Goal: Transaction & Acquisition: Purchase product/service

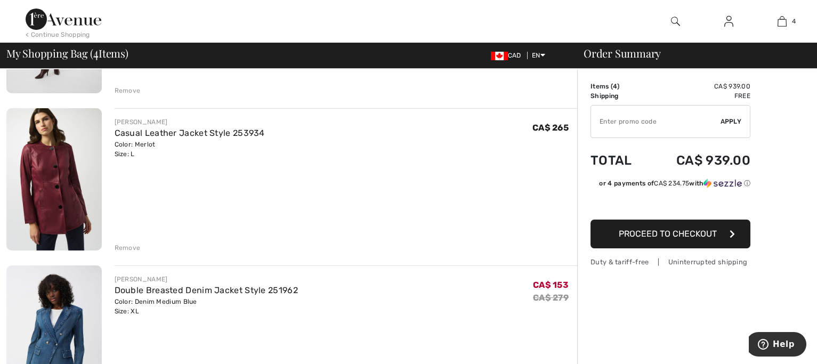
scroll to position [369, 0]
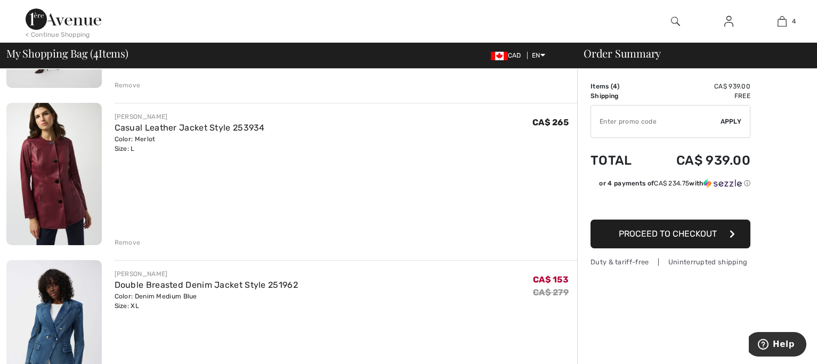
drag, startPoint x: 136, startPoint y: 253, endPoint x: 178, endPoint y: 251, distance: 41.6
click at [137, 247] on div "Remove" at bounding box center [128, 243] width 26 height 10
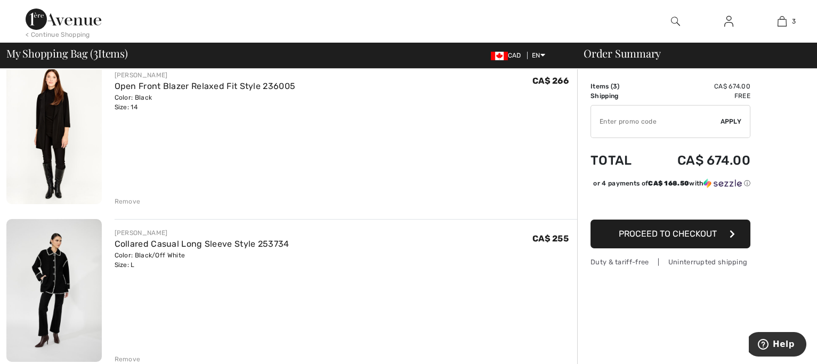
scroll to position [93, 0]
click at [57, 132] on img at bounding box center [53, 134] width 95 height 143
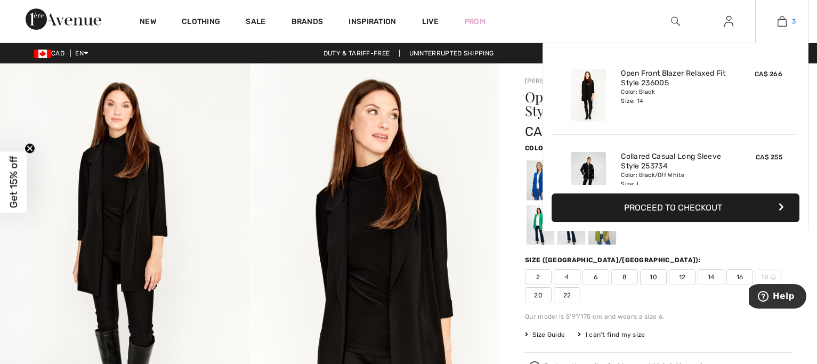
click at [784, 21] on link "3" at bounding box center [781, 21] width 52 height 13
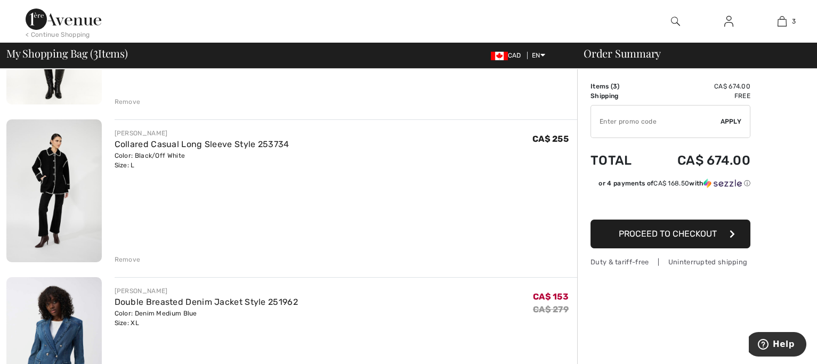
scroll to position [201, 0]
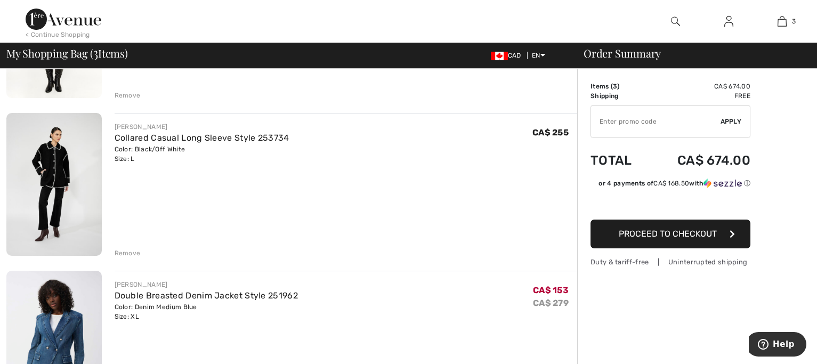
click at [118, 258] on div "Remove" at bounding box center [128, 253] width 26 height 10
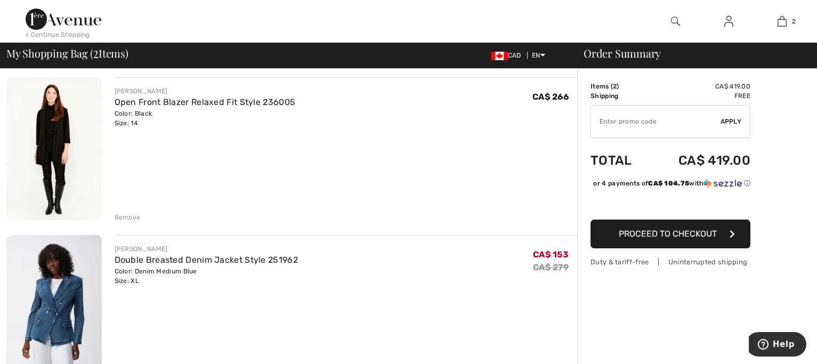
scroll to position [78, 0]
